Goal: Task Accomplishment & Management: Use online tool/utility

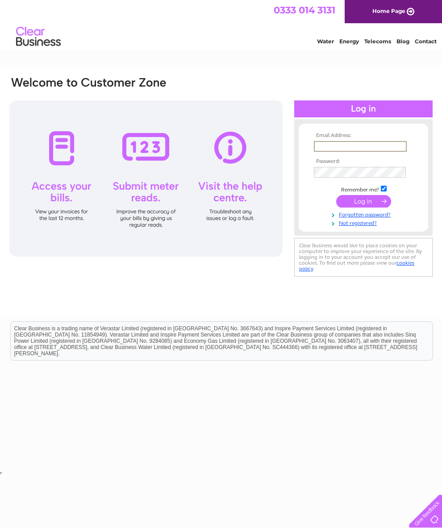
type input "julieann.barrow@gmail.com"
click at [364, 205] on input "submit" at bounding box center [363, 200] width 55 height 13
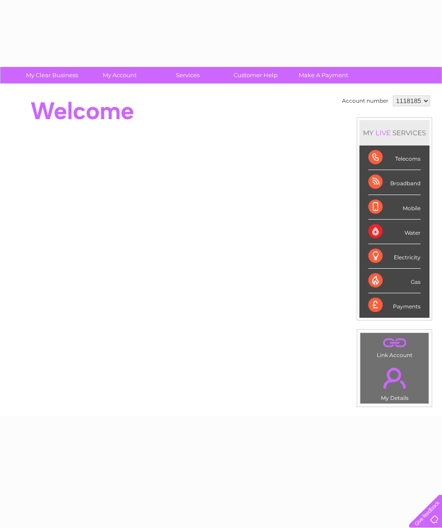
click at [369, 206] on li "Mobile" at bounding box center [395, 207] width 70 height 25
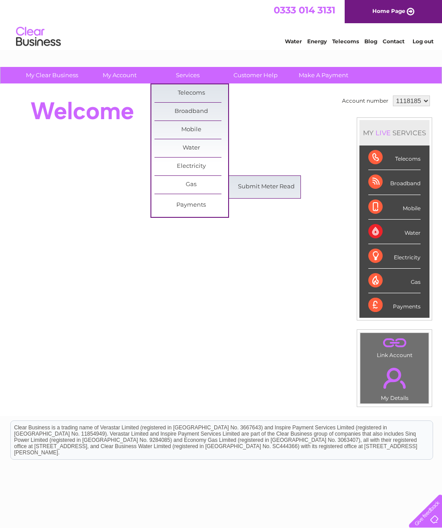
click at [266, 185] on link "Submit Meter Read" at bounding box center [267, 187] width 74 height 18
